Goal: Download file/media

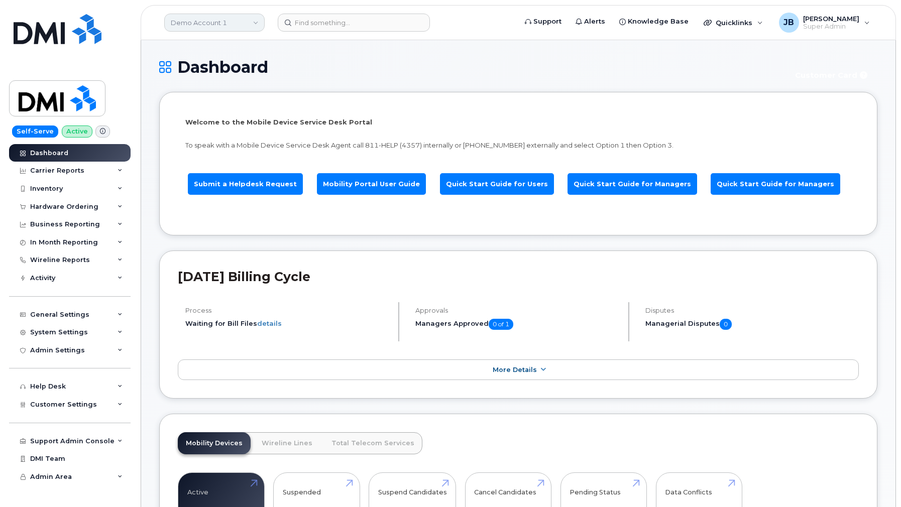
click at [253, 28] on link "Demo Account 1" at bounding box center [214, 23] width 100 height 18
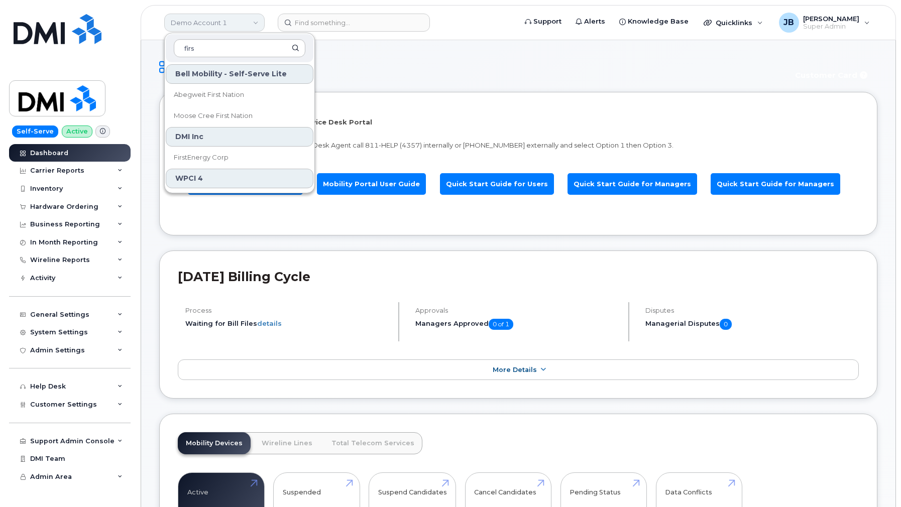
type input "first"
click at [218, 151] on link "FirstEnergy Corp" at bounding box center [240, 158] width 148 height 20
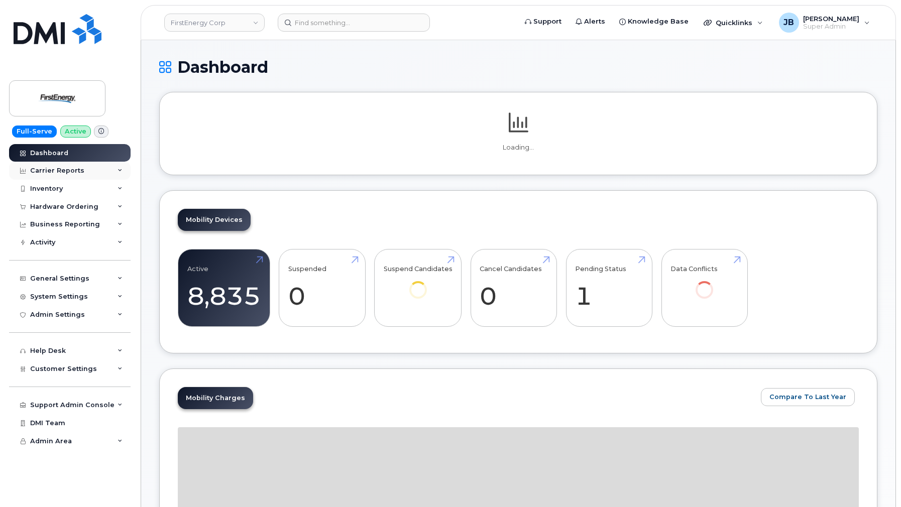
click at [108, 165] on div "Carrier Reports" at bounding box center [69, 171] width 121 height 18
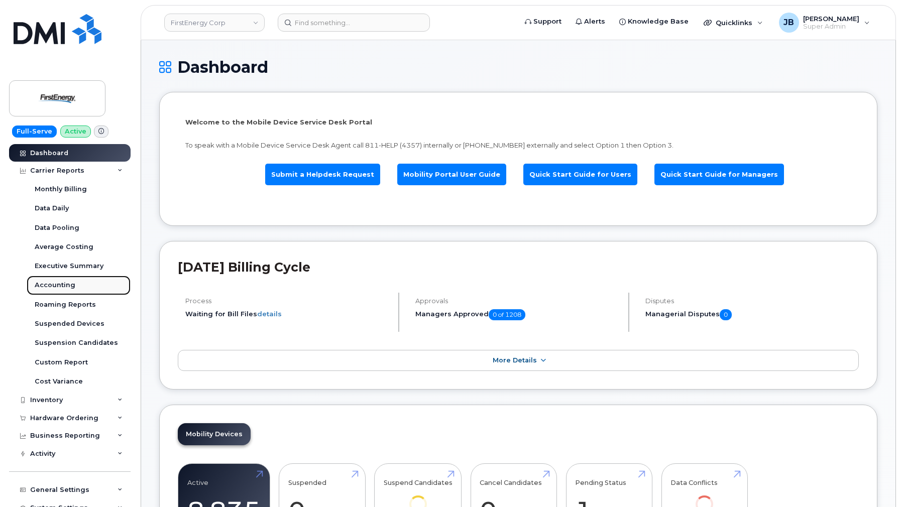
click at [72, 283] on div "Accounting" at bounding box center [55, 285] width 41 height 9
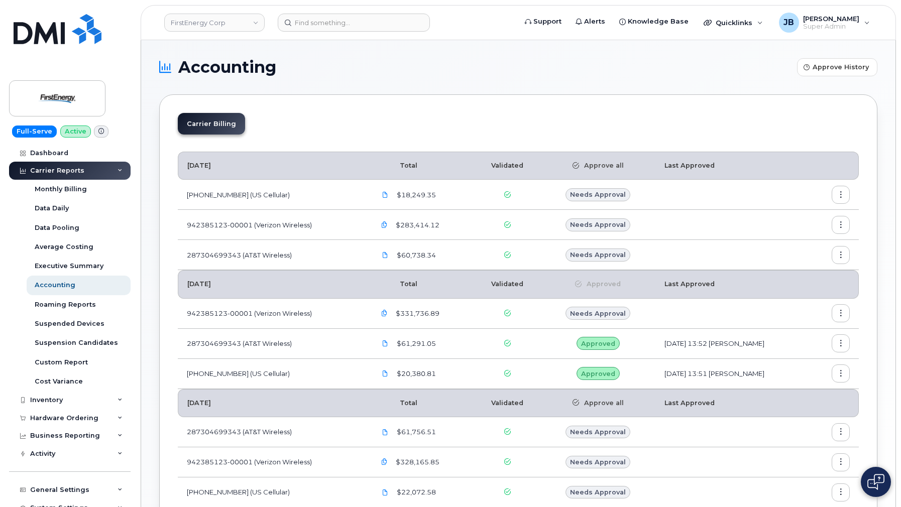
click at [842, 192] on icon "button" at bounding box center [840, 195] width 7 height 7
click at [842, 222] on icon "button" at bounding box center [840, 225] width 7 height 7
click at [811, 285] on span "Download" at bounding box center [794, 285] width 39 height 9
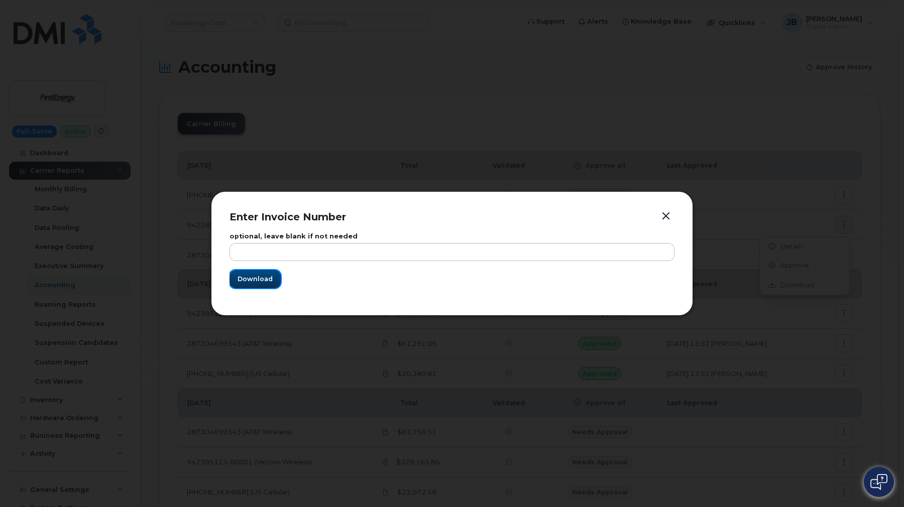
click at [258, 278] on span "Download" at bounding box center [254, 279] width 35 height 10
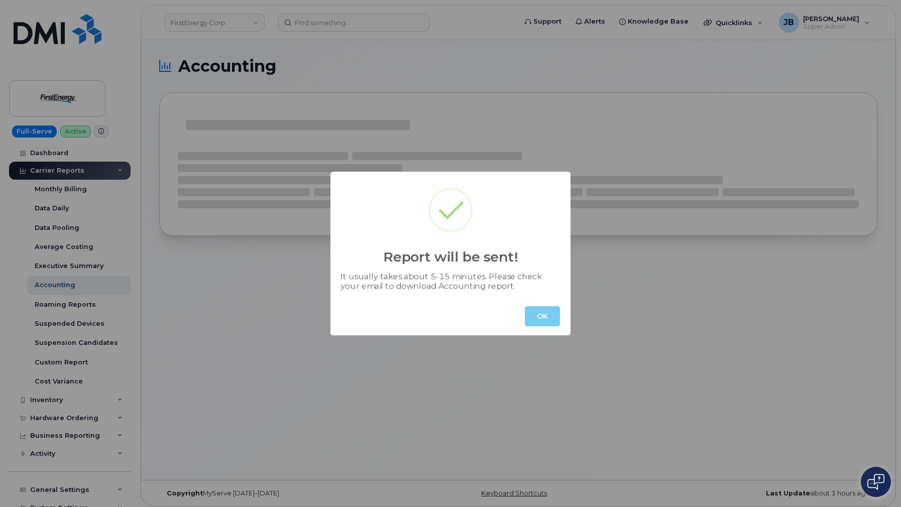
click at [547, 313] on button "OK" at bounding box center [542, 316] width 35 height 20
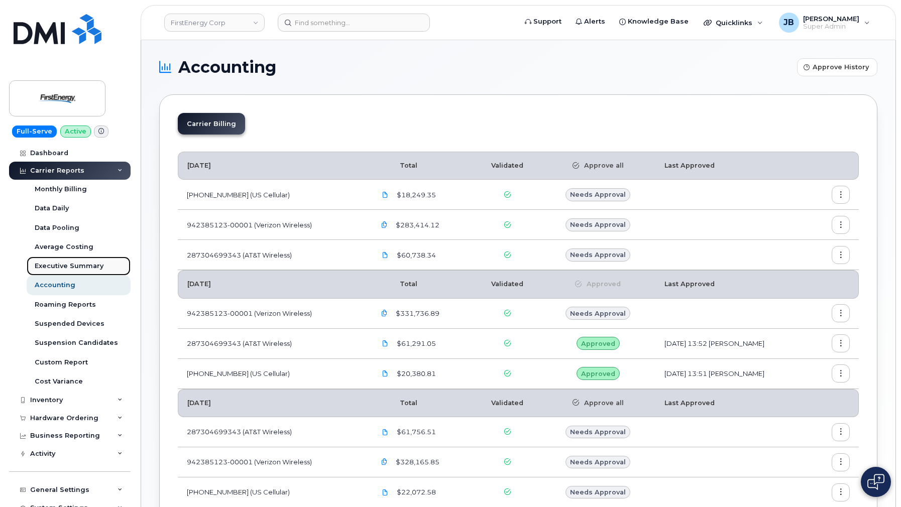
click at [88, 260] on link "Executive Summary" at bounding box center [79, 266] width 104 height 19
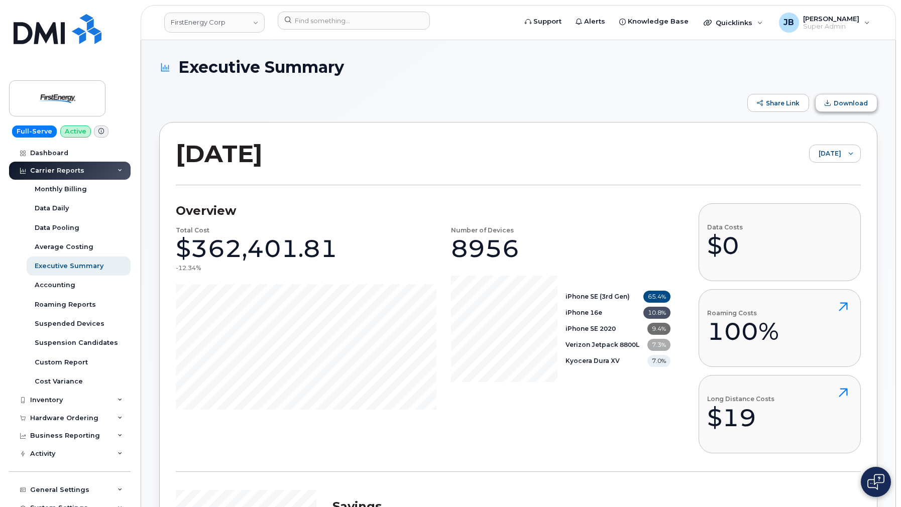
click at [835, 110] on button "Download" at bounding box center [846, 103] width 62 height 18
